Goal: Task Accomplishment & Management: Manage account settings

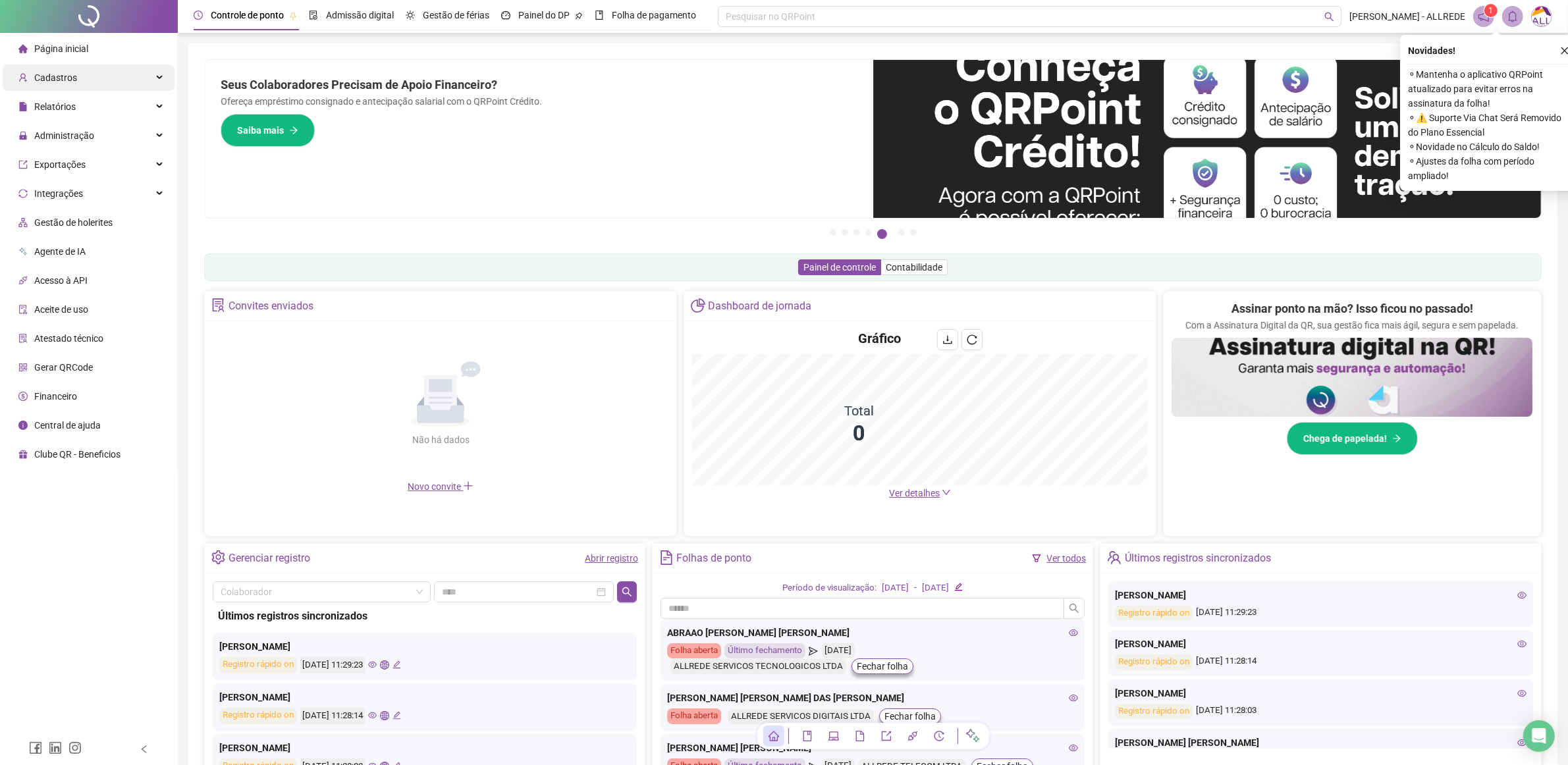
click at [122, 81] on div "Cadastros" at bounding box center [88, 78] width 172 height 26
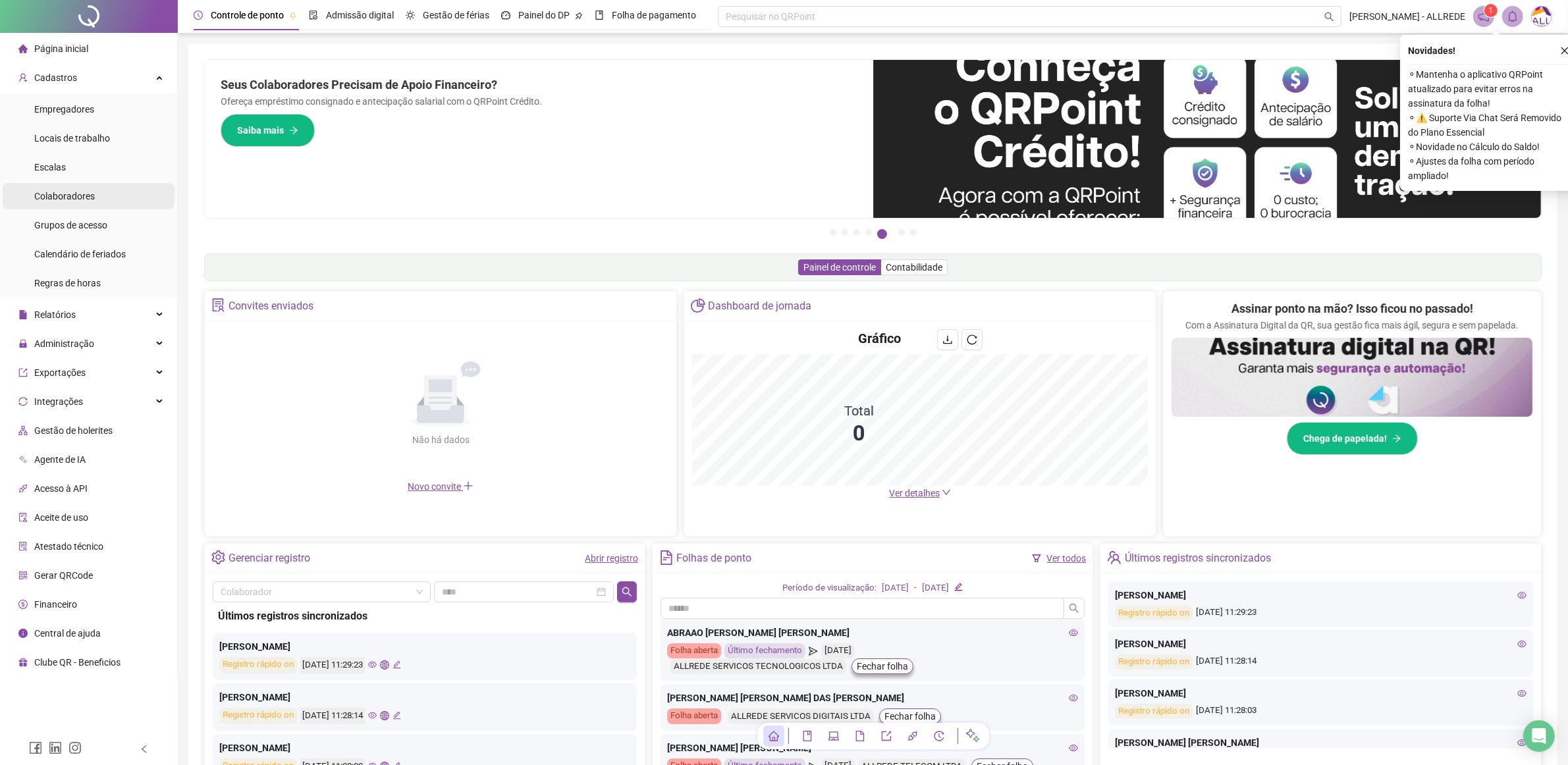
click at [83, 196] on span "Colaboradores" at bounding box center [64, 196] width 60 height 11
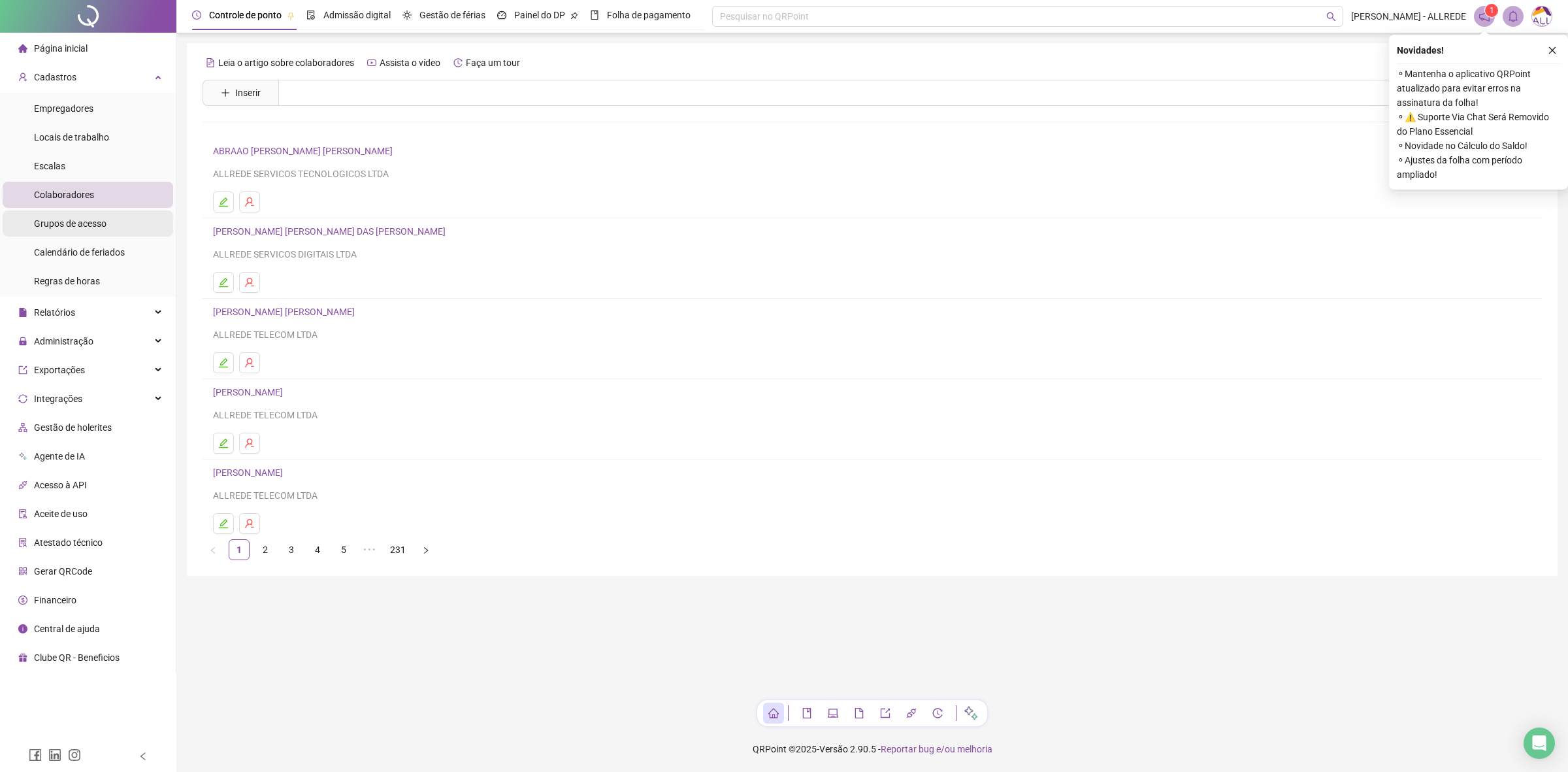
click at [119, 215] on li "Grupos de acesso" at bounding box center [87, 224] width 171 height 26
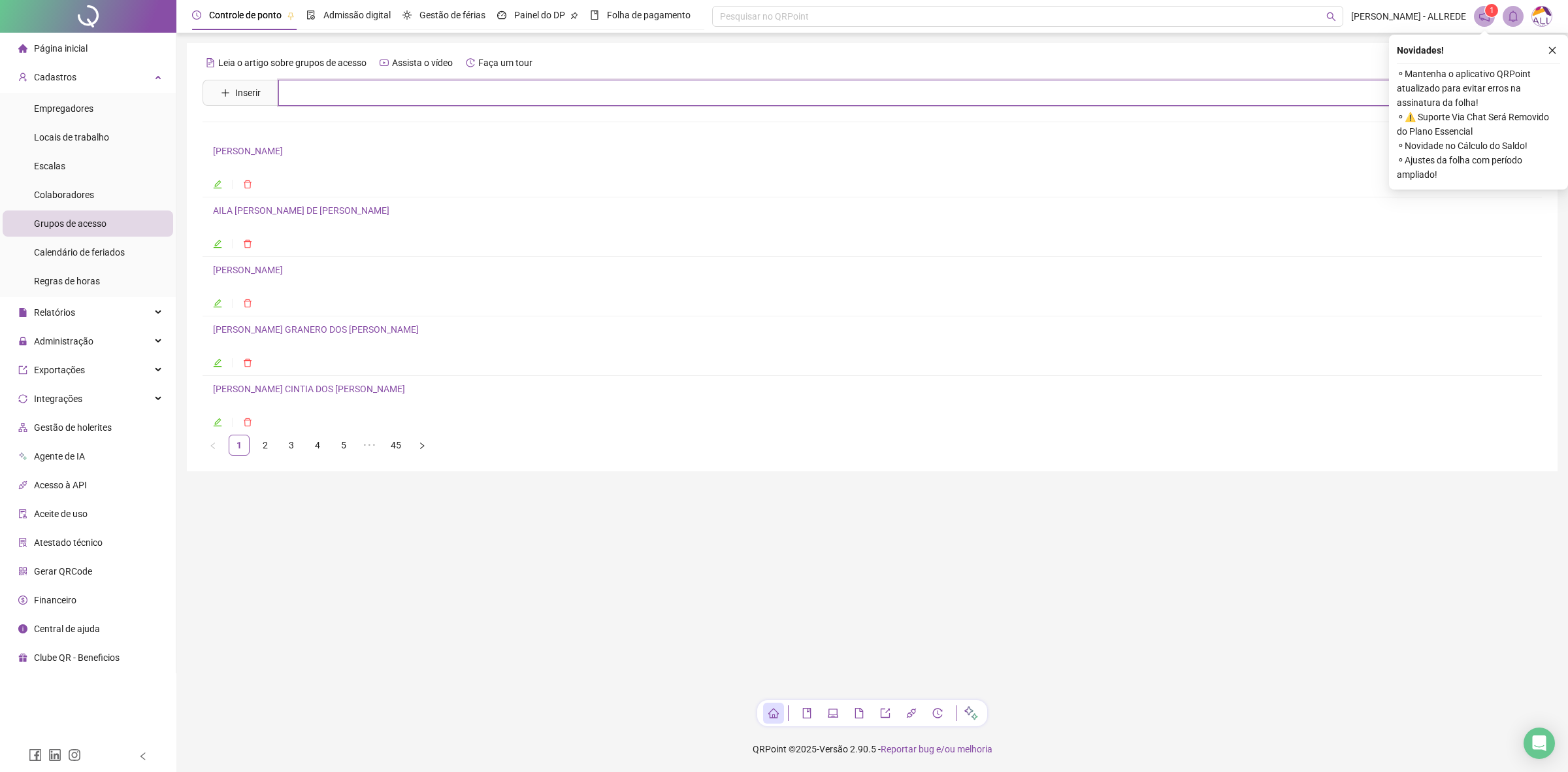
click at [423, 96] on input "text" at bounding box center [895, 92] width 1233 height 26
type input "*********"
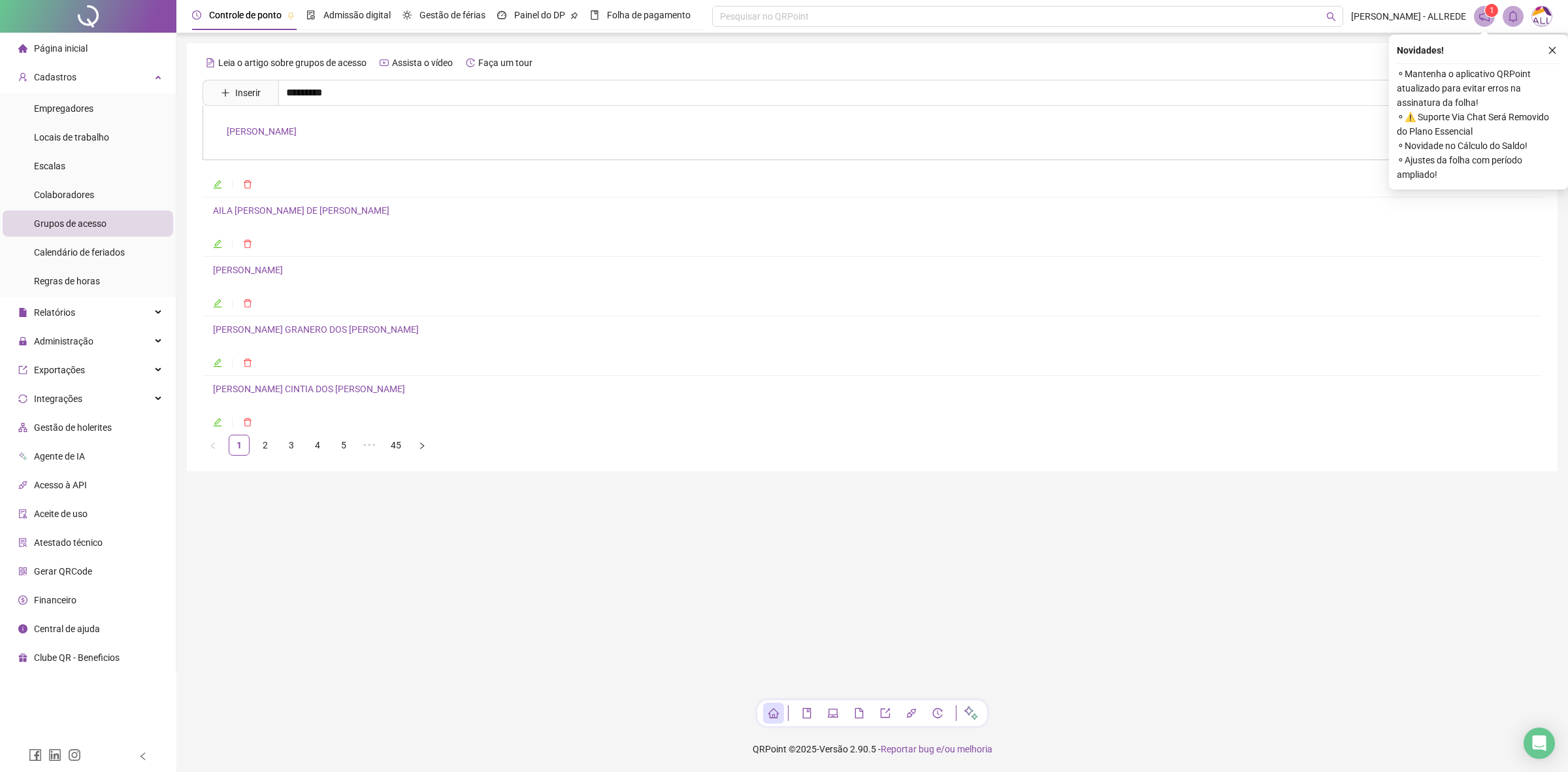
click at [276, 130] on link "[PERSON_NAME]" at bounding box center [262, 131] width 70 height 11
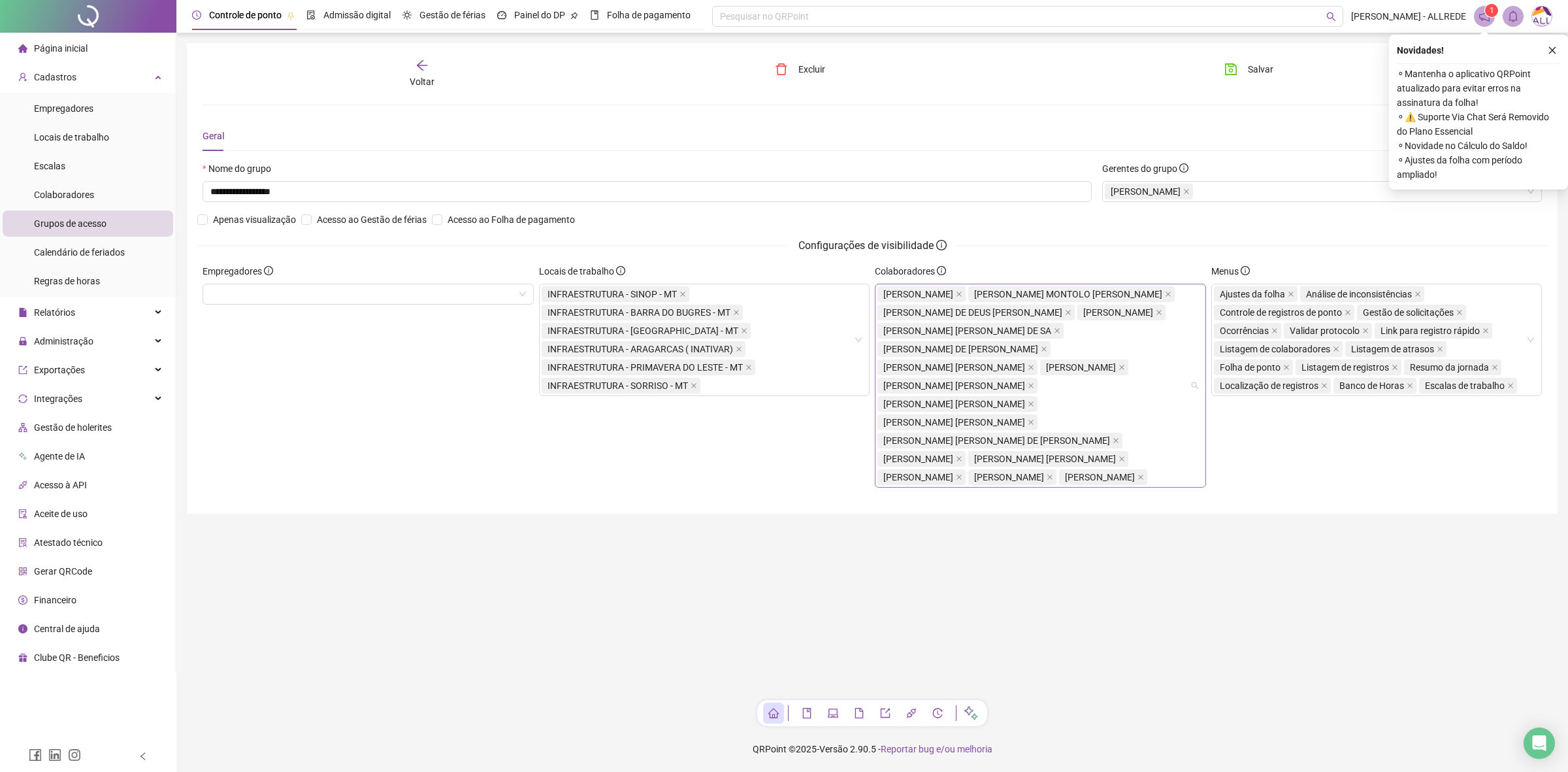
click at [1168, 443] on div "[PERSON_NAME] DE [PERSON_NAME] MONTOLO [PERSON_NAME] DE DEUS [PERSON_NAME] XAVI…" at bounding box center [1033, 386] width 313 height 201
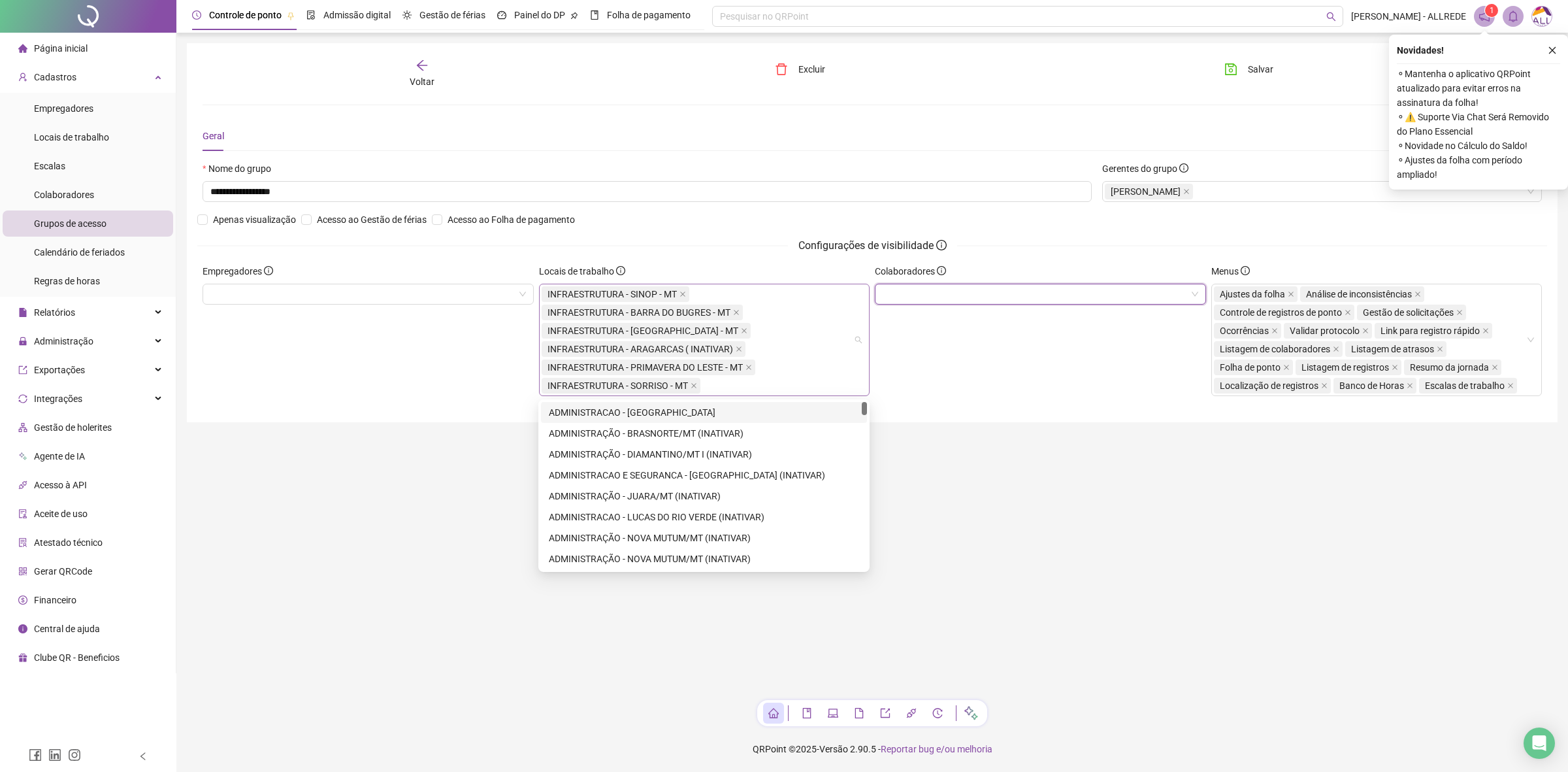
click at [739, 394] on div "INFRAESTRUTURA - SINOP - MT INFRAESTRUTURA - BARRA DO BUGRES - MT INFRAESTRUTUR…" at bounding box center [698, 340] width 313 height 110
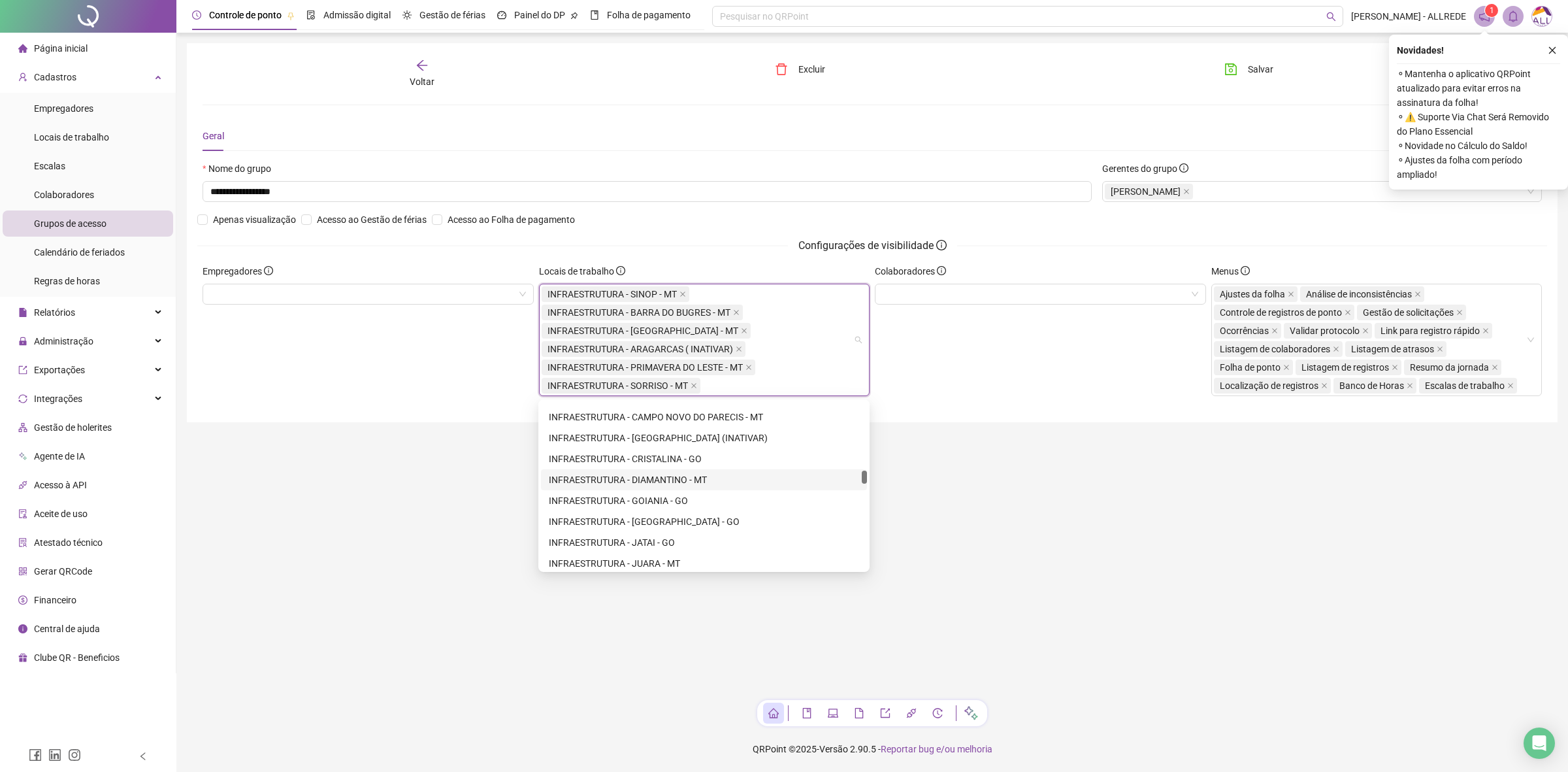
scroll to position [3758, 0]
click at [736, 526] on div "INFRAESTRUTURA - LUCAS DO RIO VERDE - MT" at bounding box center [704, 523] width 310 height 15
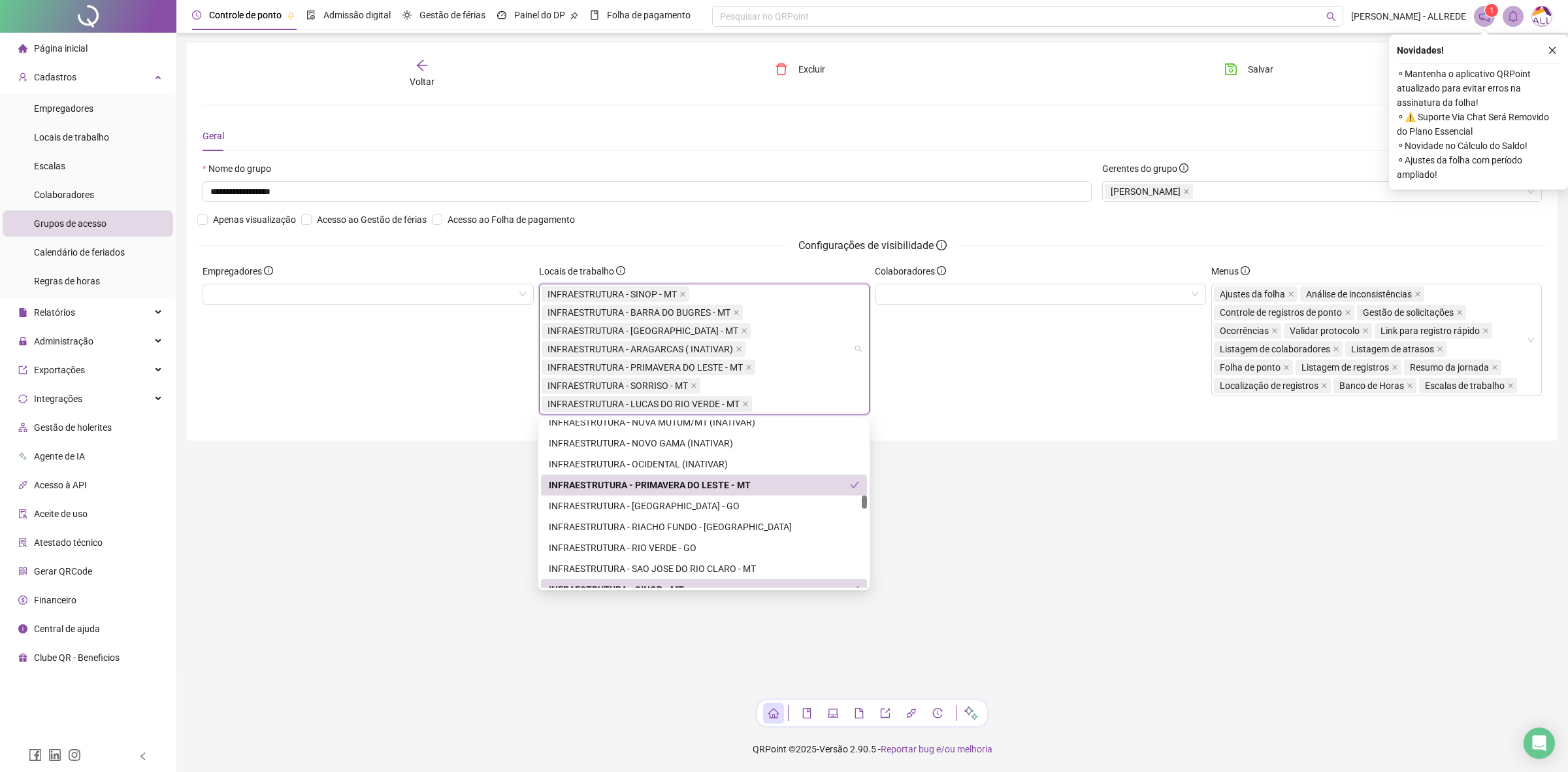
scroll to position [3921, 0]
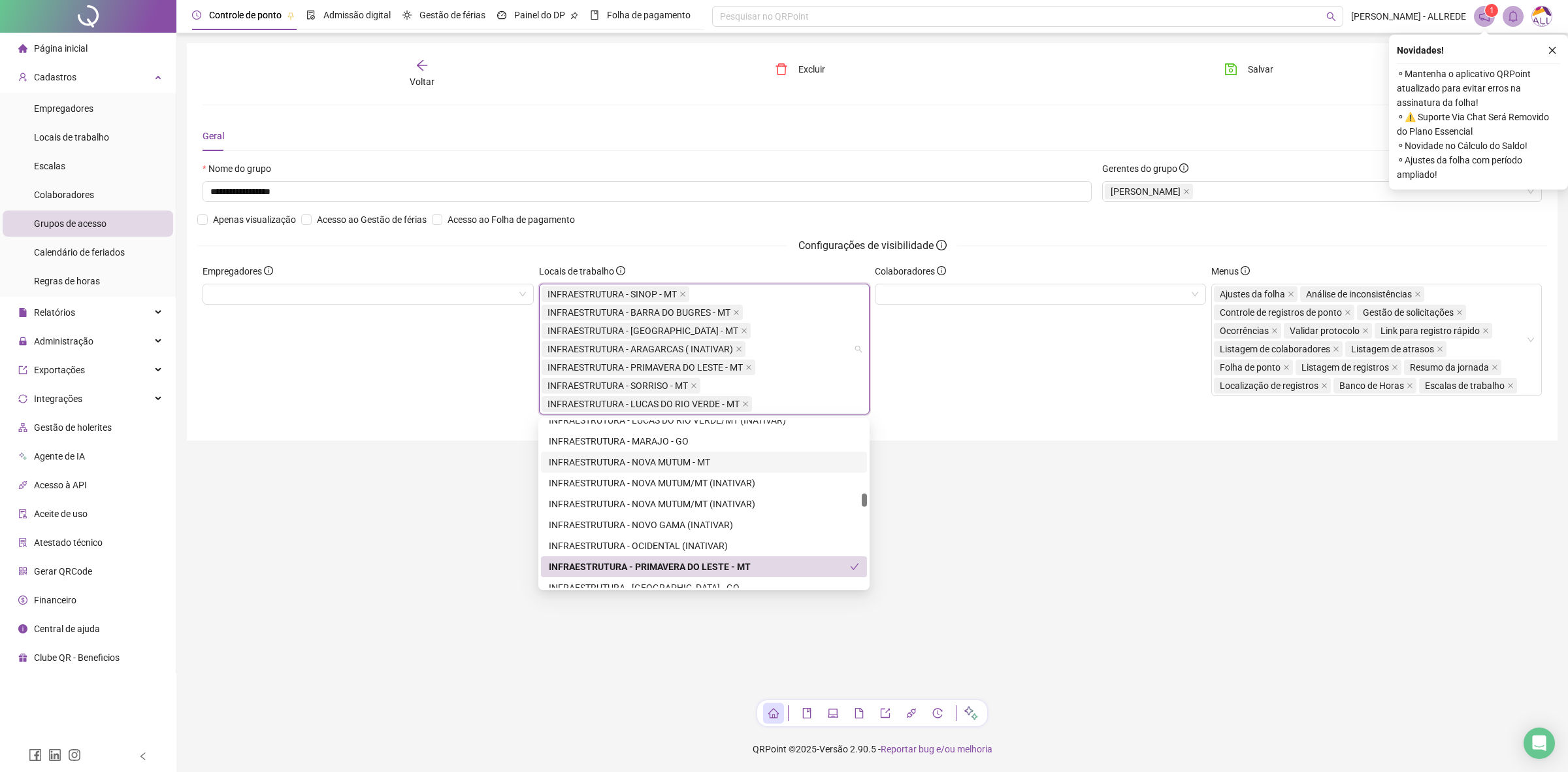
click at [740, 459] on div "INFRAESTRUTURA - NOVA MUTUM - MT" at bounding box center [704, 462] width 310 height 15
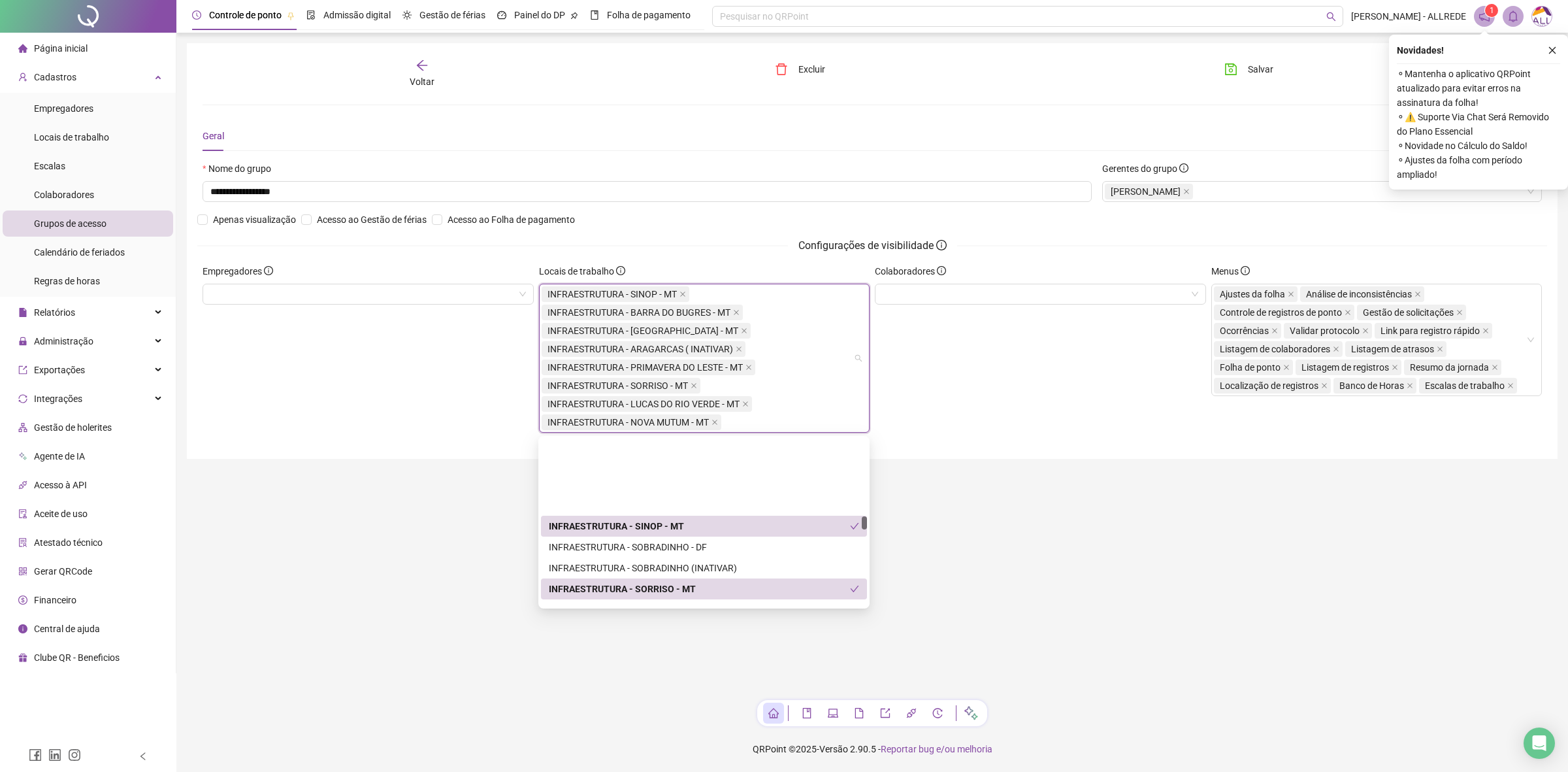
scroll to position [4166, 0]
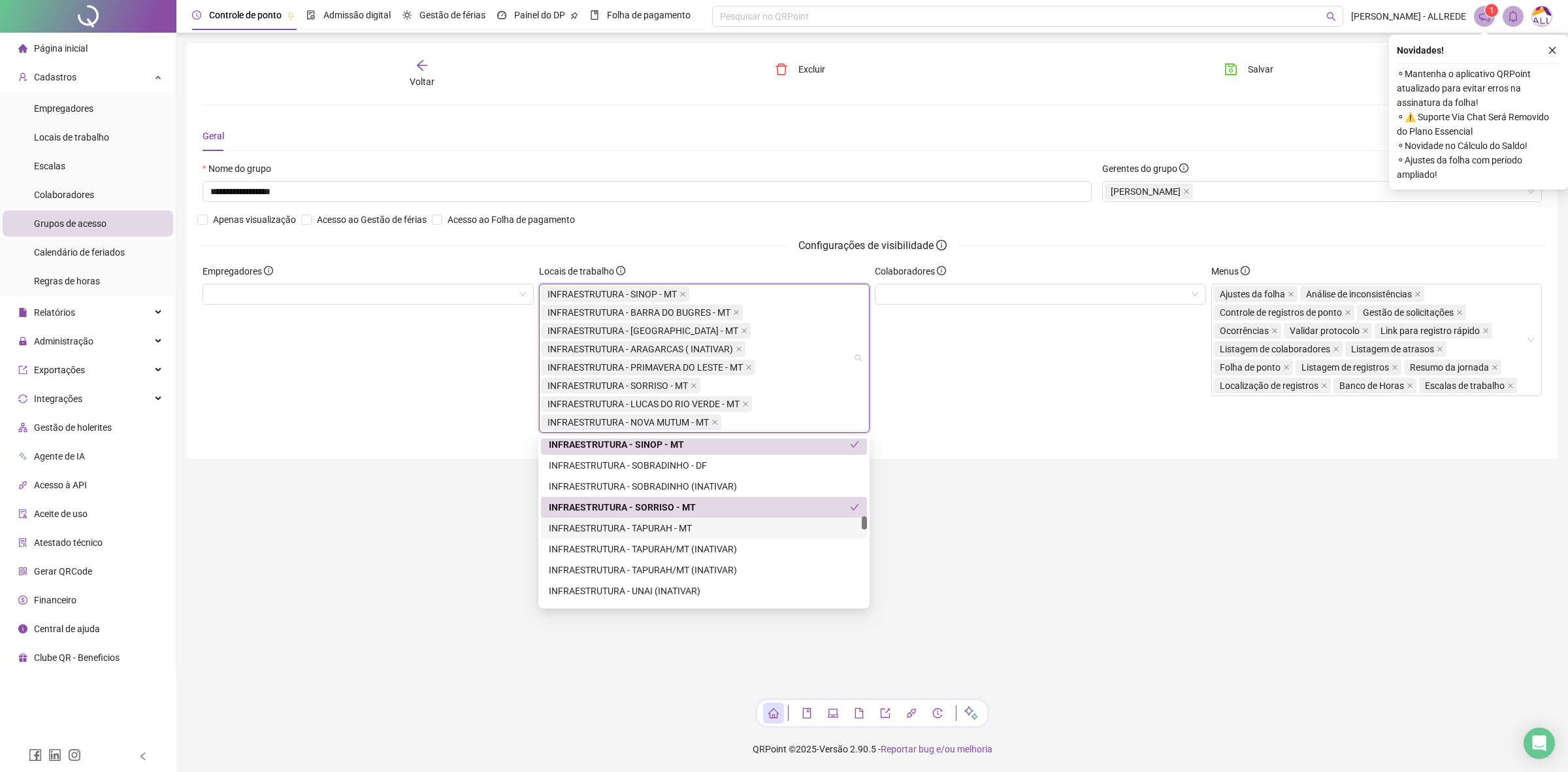
click at [725, 529] on div "INFRAESTRUTURA - TAPURAH - MT" at bounding box center [704, 528] width 310 height 15
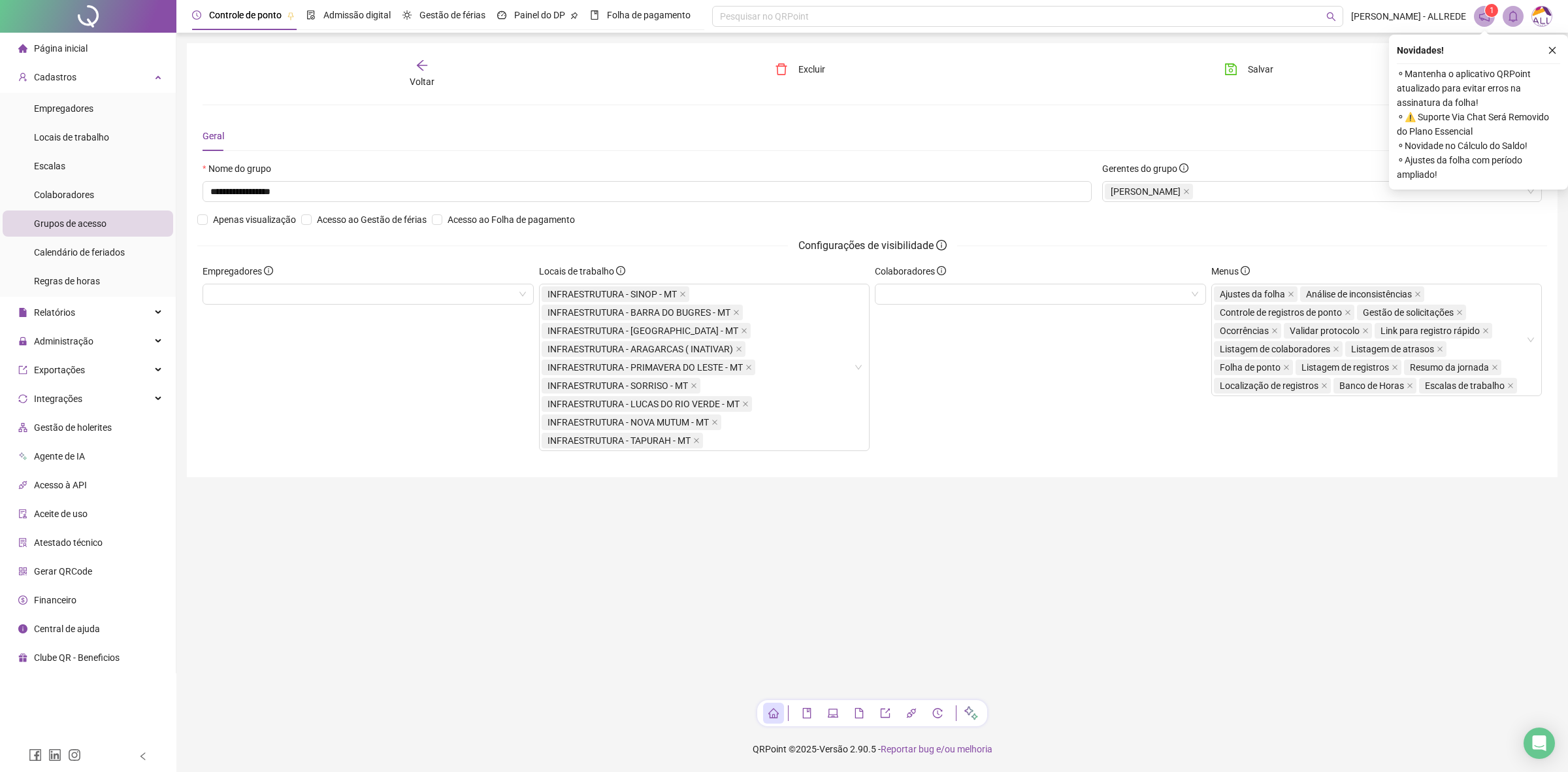
click at [981, 445] on div "Colaboradores" at bounding box center [1040, 363] width 336 height 198
drag, startPoint x: 1147, startPoint y: 649, endPoint x: 1191, endPoint y: 563, distance: 96.6
click at [1148, 647] on main "**********" at bounding box center [872, 366] width 1370 height 646
click at [1236, 47] on div "**********" at bounding box center [872, 260] width 1370 height 434
drag, startPoint x: 1237, startPoint y: 54, endPoint x: 1238, endPoint y: 64, distance: 10.0
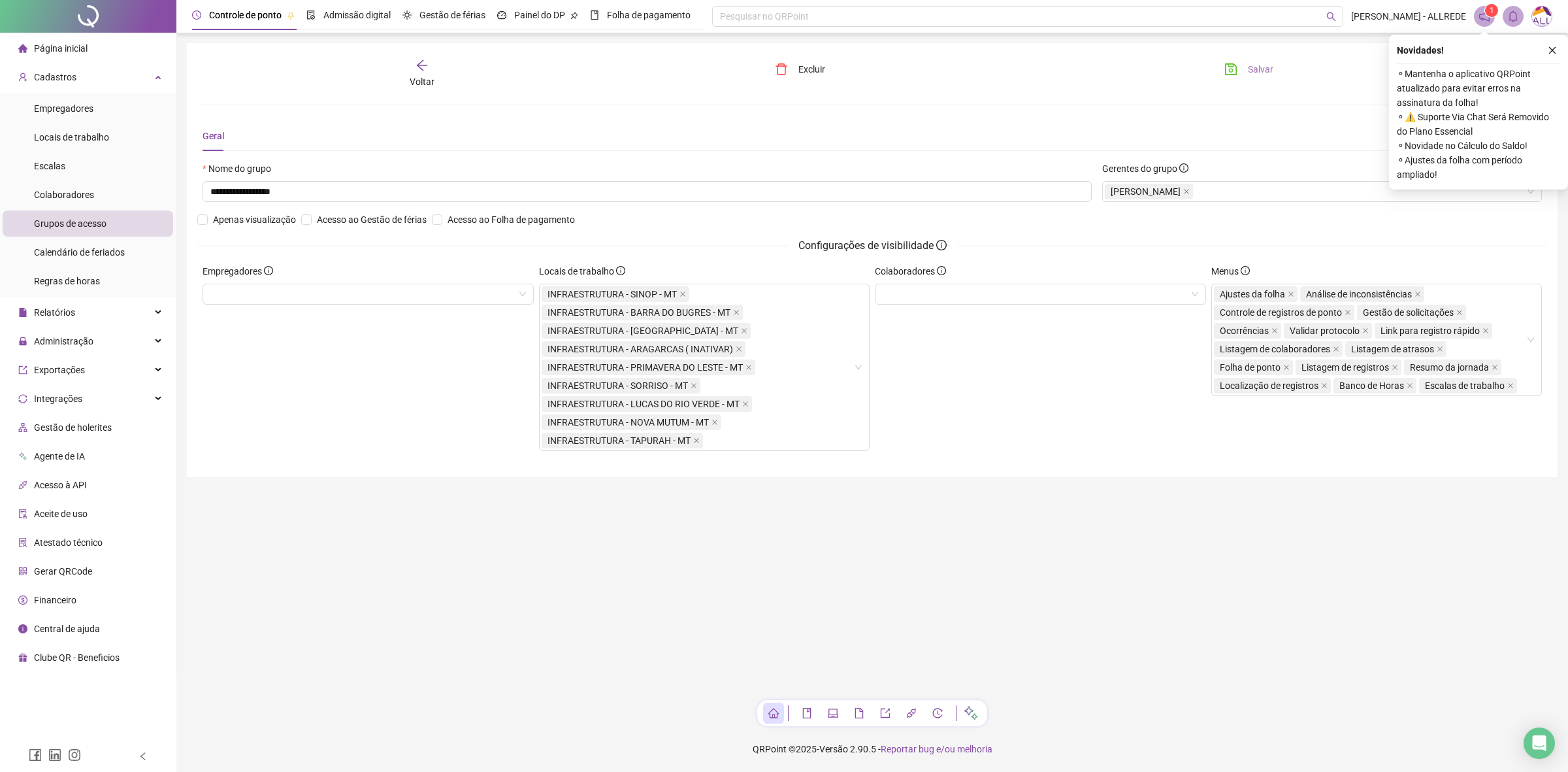
click at [1238, 56] on div "**********" at bounding box center [872, 260] width 1370 height 434
click at [1243, 67] on button "Salvar" at bounding box center [1249, 70] width 69 height 21
click at [1255, 76] on span "Salvar" at bounding box center [1260, 70] width 25 height 15
